Goal: Transaction & Acquisition: Download file/media

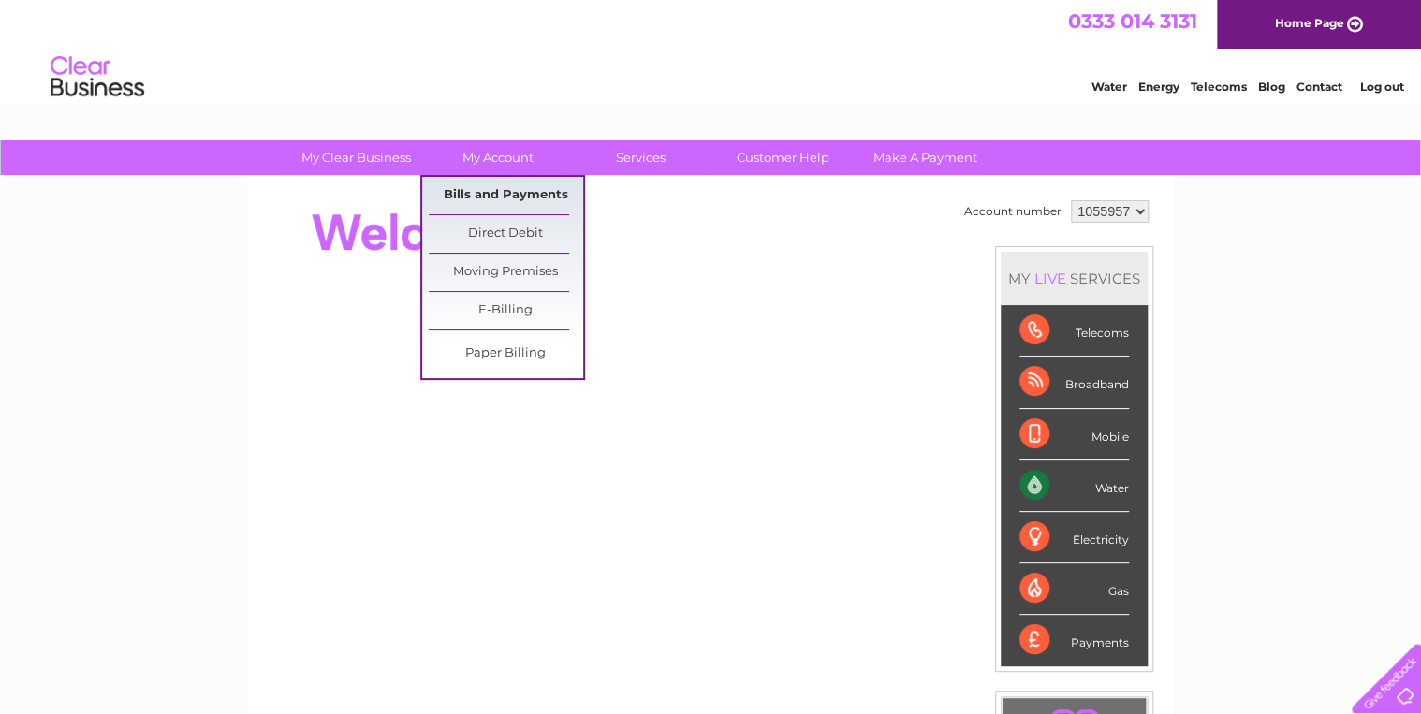
click at [463, 188] on link "Bills and Payments" at bounding box center [506, 195] width 154 height 37
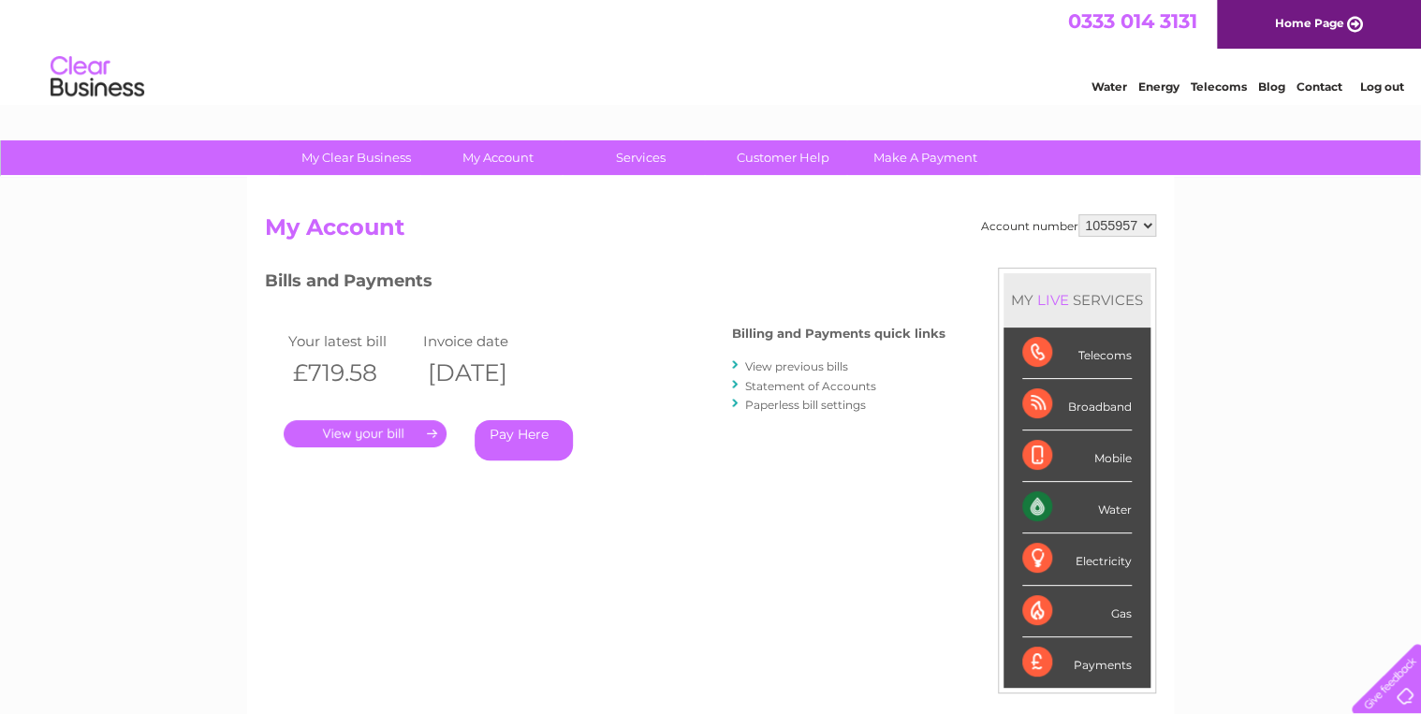
click at [390, 430] on link "." at bounding box center [365, 433] width 163 height 27
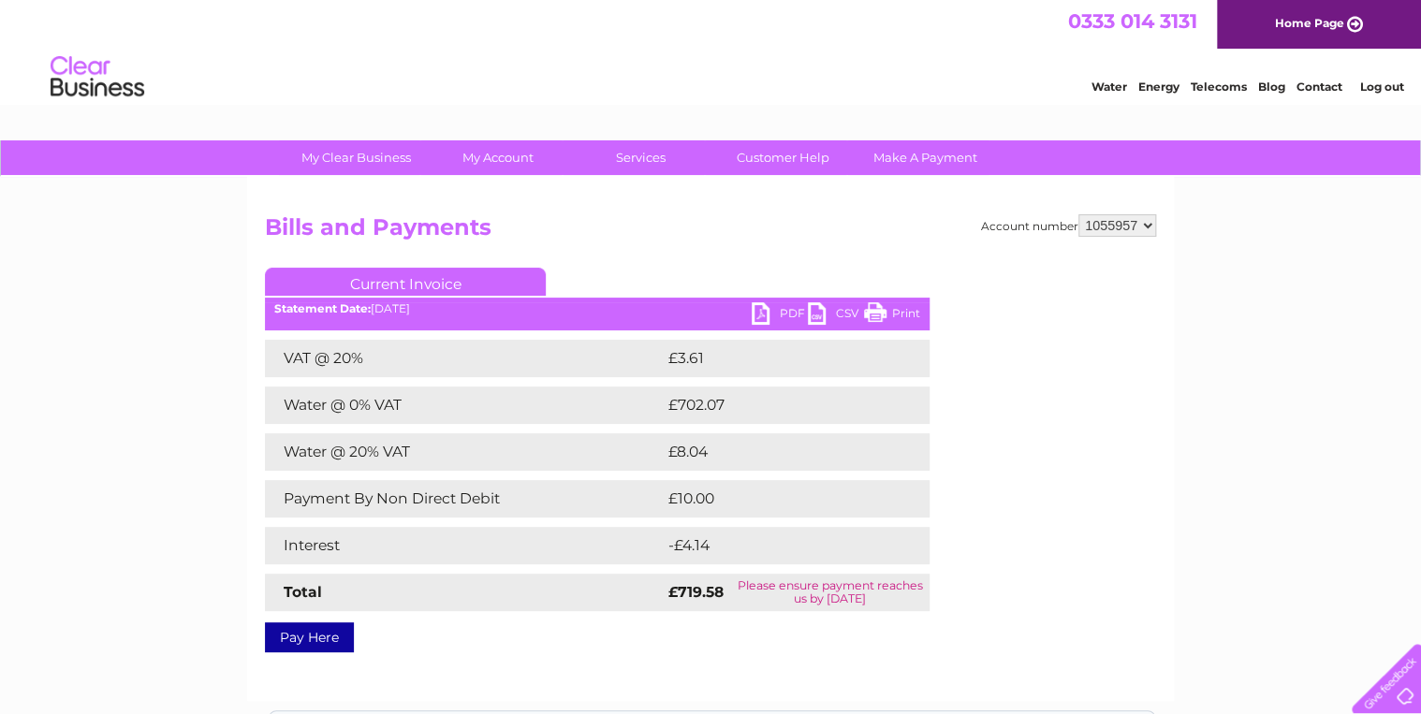
click at [766, 314] on link "PDF" at bounding box center [780, 315] width 56 height 27
